Goal: Task Accomplishment & Management: Manage account settings

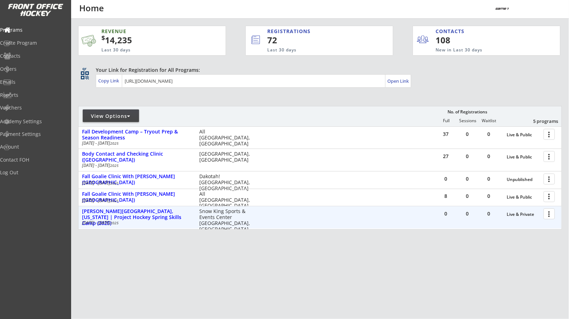
click at [550, 214] on div at bounding box center [551, 214] width 12 height 12
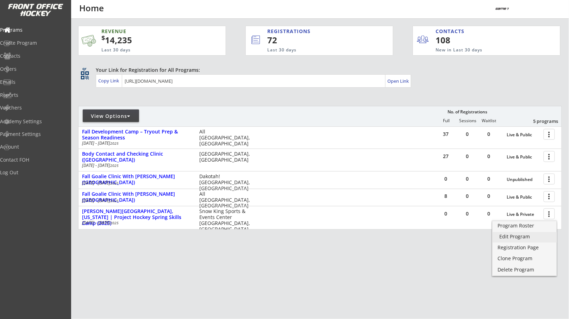
click at [530, 235] on div "Edit Program" at bounding box center [525, 236] width 51 height 5
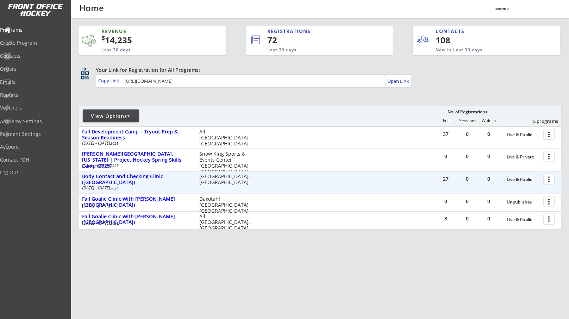
click at [549, 176] on div at bounding box center [551, 179] width 12 height 12
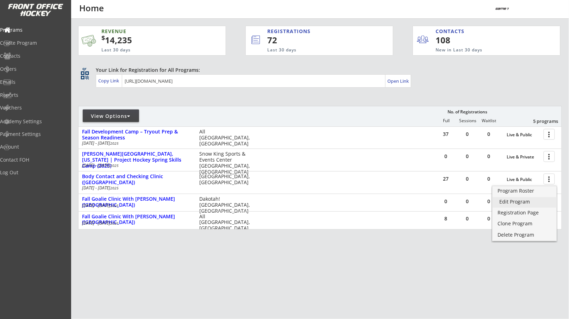
click at [524, 203] on div "Edit Program" at bounding box center [525, 201] width 51 height 5
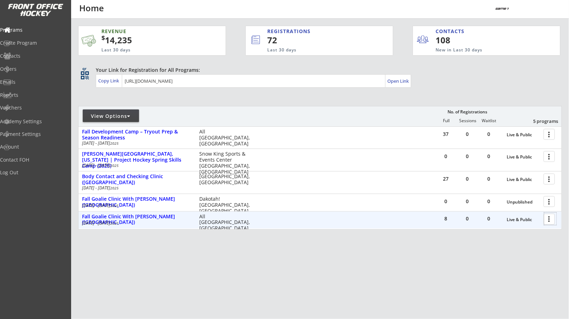
click at [549, 218] on div at bounding box center [551, 219] width 12 height 12
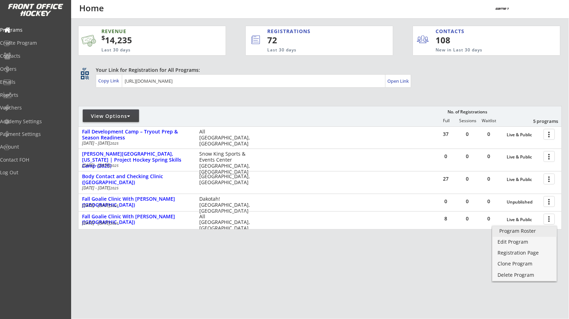
click at [531, 230] on div "Program Roster" at bounding box center [525, 231] width 51 height 5
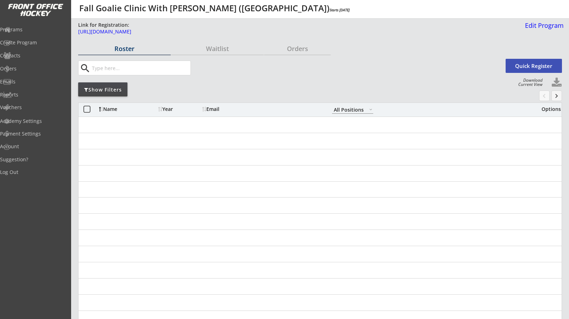
select select ""All Positions""
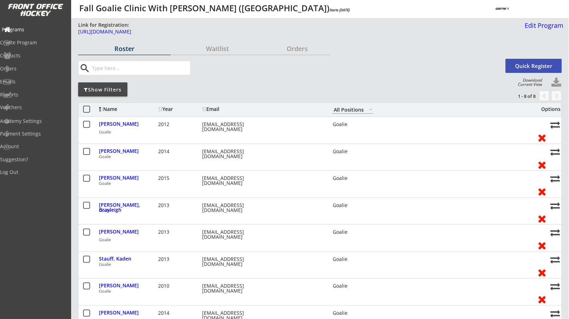
click at [42, 31] on div "Programs" at bounding box center [33, 29] width 63 height 5
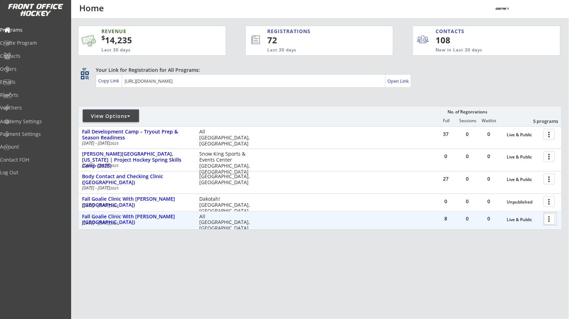
click at [547, 222] on div at bounding box center [551, 219] width 12 height 12
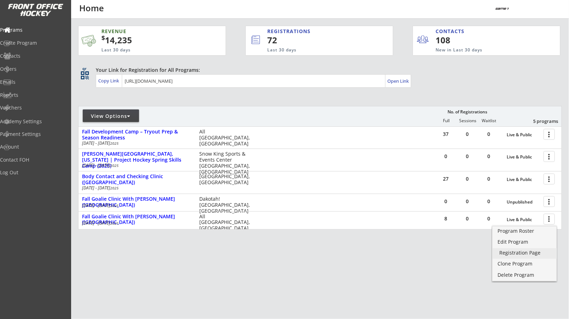
click at [525, 252] on div "Registration Page" at bounding box center [525, 252] width 51 height 5
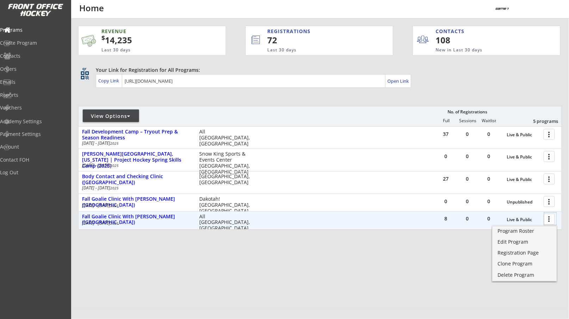
click at [550, 218] on div at bounding box center [551, 219] width 12 height 12
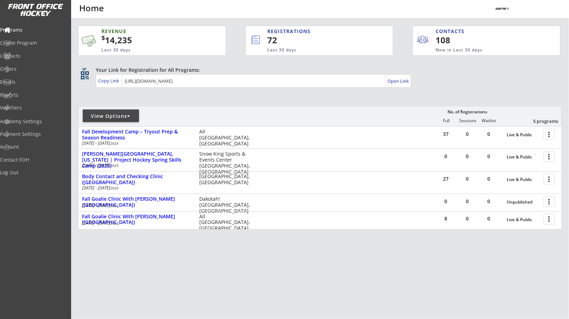
click at [432, 272] on div "REVENUE $ 14,235 Last 30 days REGISTRATIONS 72 Last 30 days CONTACTS 108 New in…" at bounding box center [320, 161] width 484 height 285
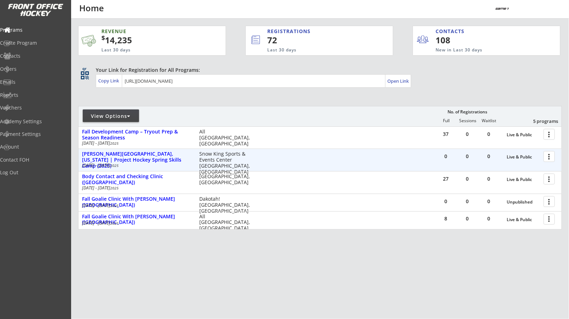
click at [551, 157] on div at bounding box center [551, 156] width 12 height 12
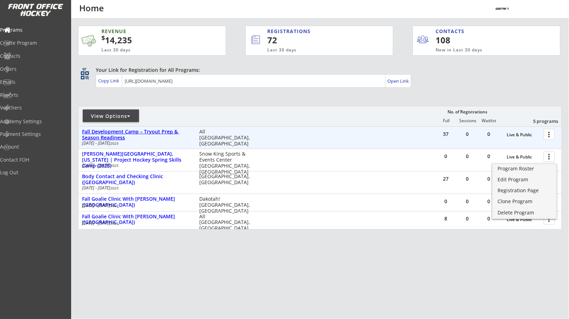
click at [170, 131] on div "Fall Development Camp – Tryout Prep & Season Readiness" at bounding box center [137, 135] width 110 height 12
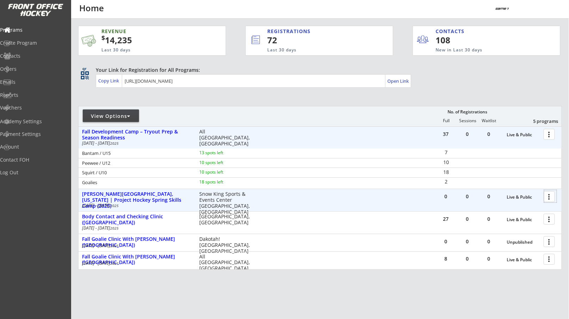
click at [551, 196] on div at bounding box center [551, 196] width 12 height 12
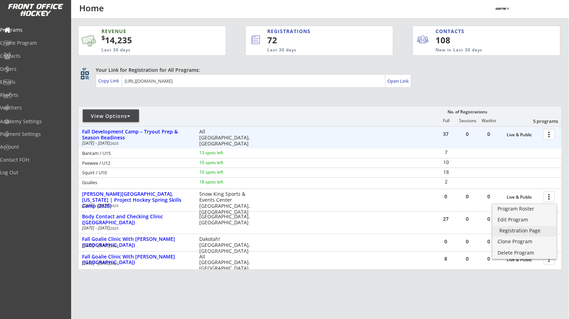
click at [529, 230] on div "Registration Page" at bounding box center [525, 230] width 51 height 5
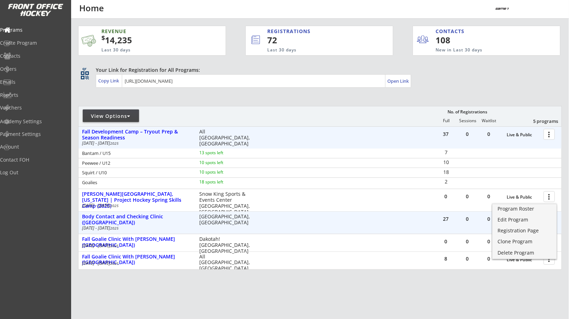
click at [448, 219] on div "27" at bounding box center [446, 219] width 21 height 5
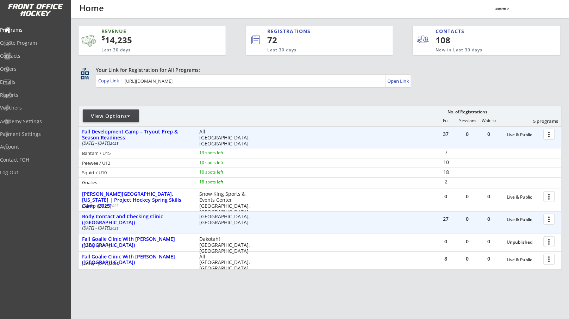
click at [549, 217] on div at bounding box center [551, 219] width 12 height 12
click at [402, 219] on div "27 0 0 Live & Public more_vert Body Contact and Checking Clinic (La Crescent, M…" at bounding box center [320, 223] width 483 height 22
click at [149, 216] on div "Body Contact and Checking Clinic ([GEOGRAPHIC_DATA])" at bounding box center [137, 220] width 110 height 12
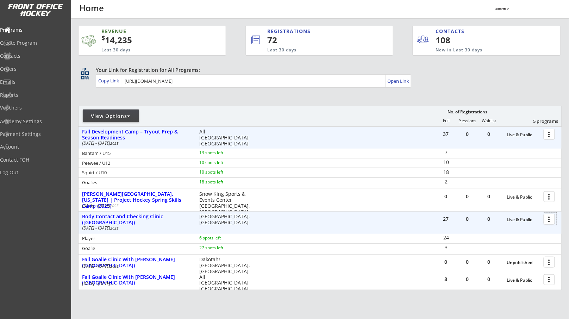
click at [549, 220] on div at bounding box center [551, 219] width 12 height 12
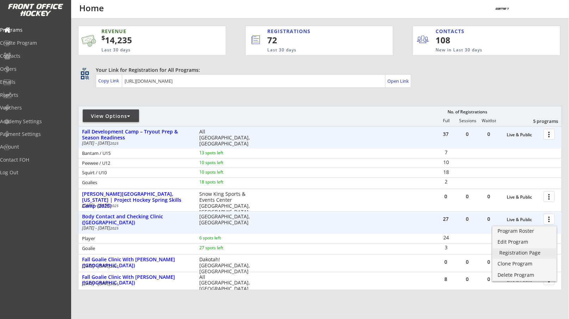
click at [518, 254] on div "Registration Page" at bounding box center [525, 252] width 51 height 5
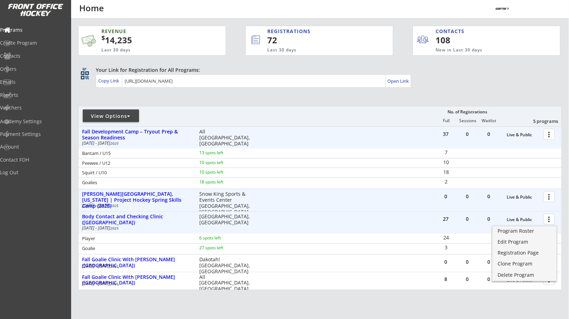
click at [553, 198] on div at bounding box center [551, 196] width 12 height 12
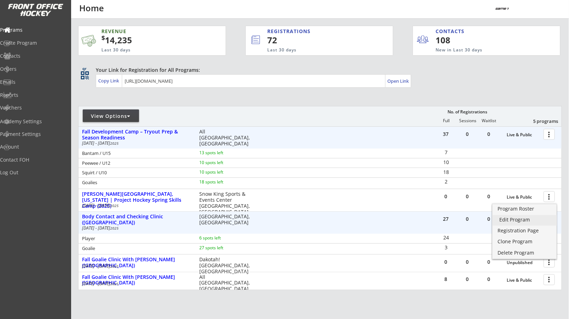
click at [528, 215] on link "Edit Program" at bounding box center [525, 220] width 65 height 11
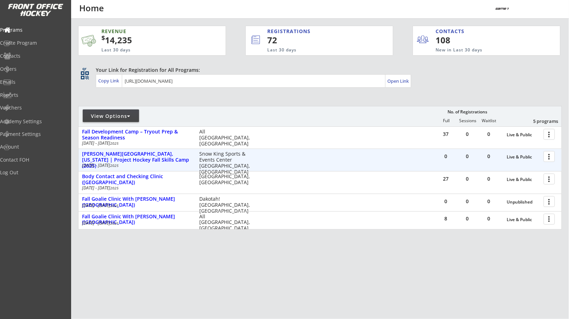
click at [549, 157] on div at bounding box center [551, 156] width 12 height 12
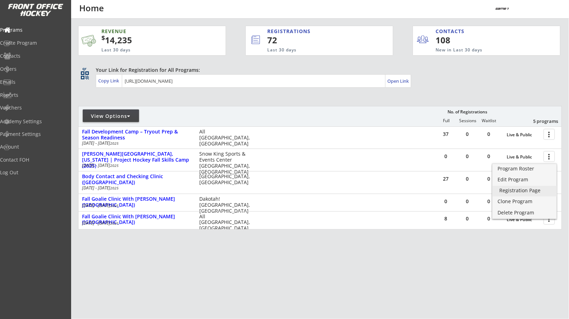
click at [524, 188] on div "Registration Page" at bounding box center [525, 190] width 51 height 5
click at [123, 115] on div "View Options" at bounding box center [111, 116] width 56 height 7
select select ""Upcoming Programs""
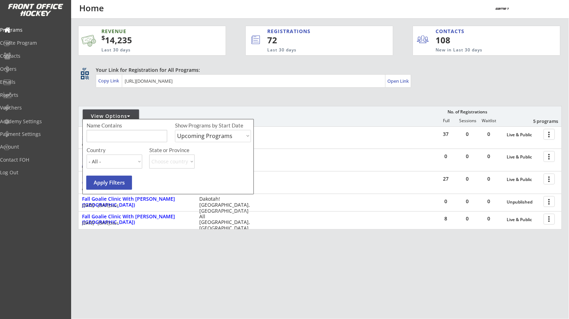
click at [203, 135] on select "Upcoming Programs Past Programs Specific Date Range" at bounding box center [213, 136] width 76 height 12
select select ""Past Programs""
click at [175, 130] on select "Upcoming Programs Past Programs Specific Date Range" at bounding box center [213, 136] width 76 height 12
click at [209, 137] on select "Upcoming Programs Past Programs Specific Date Range" at bounding box center [213, 136] width 76 height 12
click at [175, 130] on select "Upcoming Programs Past Programs Specific Date Range" at bounding box center [213, 136] width 76 height 12
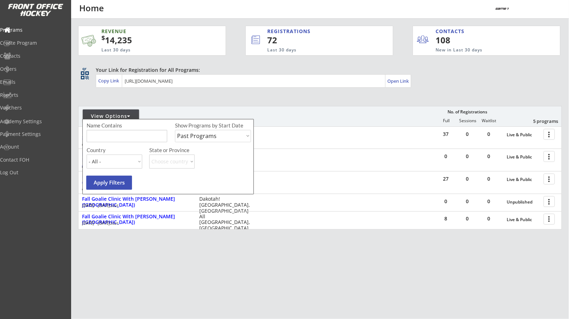
click at [128, 178] on button "Apply Filters" at bounding box center [109, 183] width 46 height 14
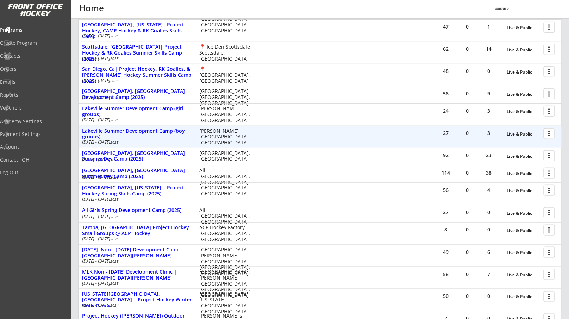
scroll to position [135, 0]
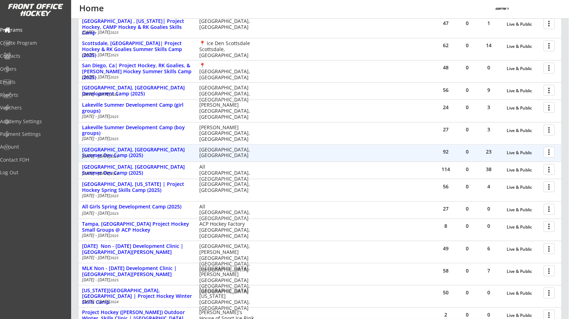
click at [550, 153] on div at bounding box center [551, 152] width 12 height 12
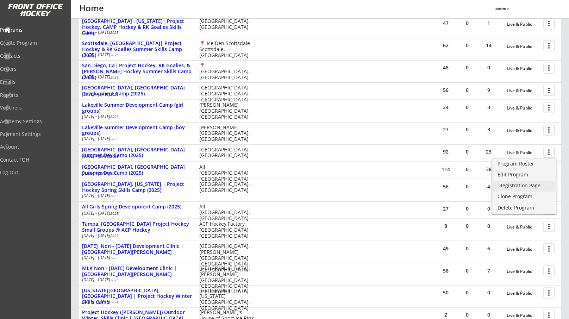
click at [515, 184] on div "Registration Page" at bounding box center [525, 185] width 51 height 5
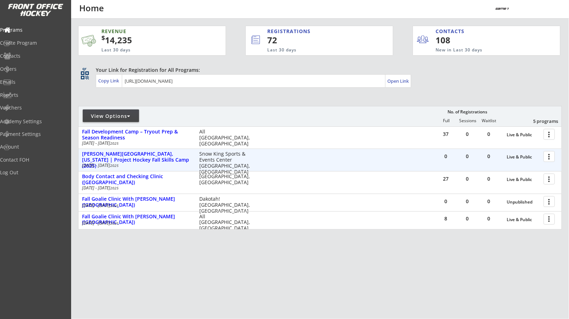
click at [546, 156] on div at bounding box center [551, 156] width 12 height 12
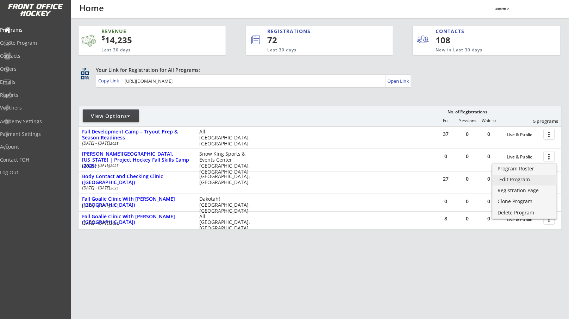
click at [505, 175] on link "Edit Program" at bounding box center [525, 180] width 65 height 11
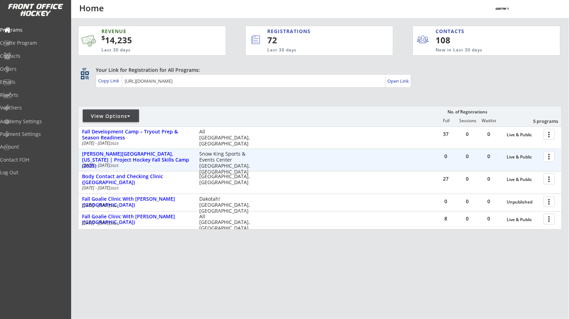
click at [553, 160] on div at bounding box center [551, 156] width 12 height 12
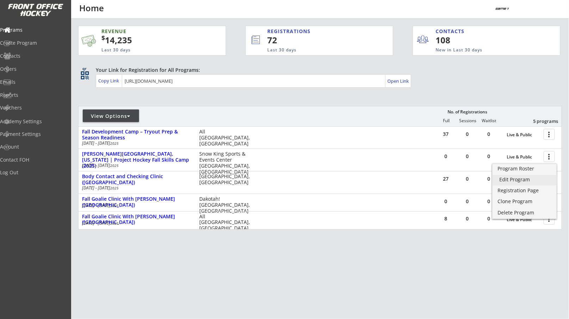
click at [521, 175] on link "Edit Program" at bounding box center [525, 180] width 65 height 11
